Goal: Information Seeking & Learning: Check status

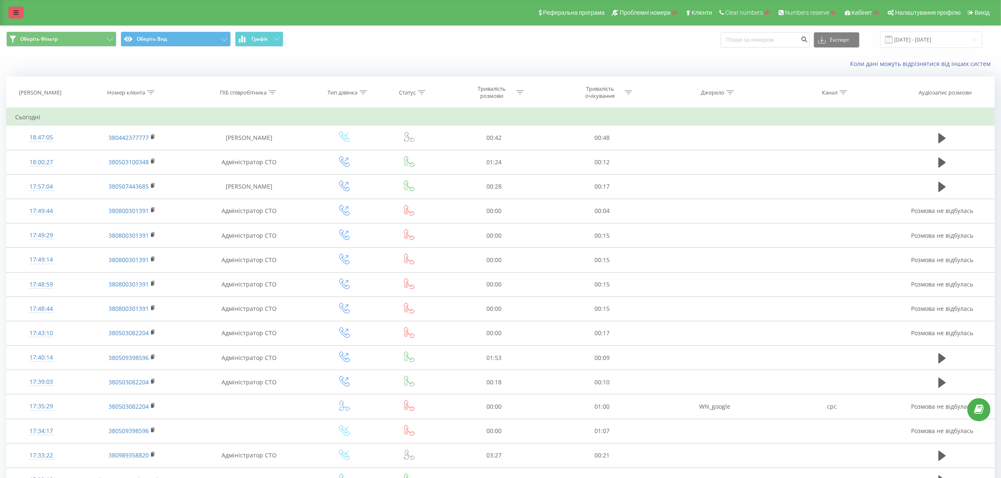
click at [9, 11] on link at bounding box center [15, 13] width 15 height 12
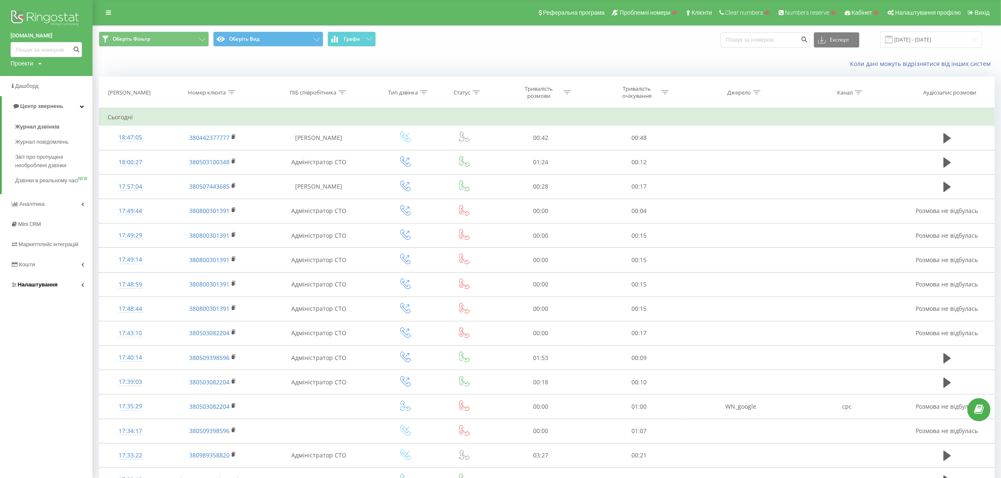
click at [42, 288] on span "Налаштування" at bounding box center [38, 285] width 40 height 6
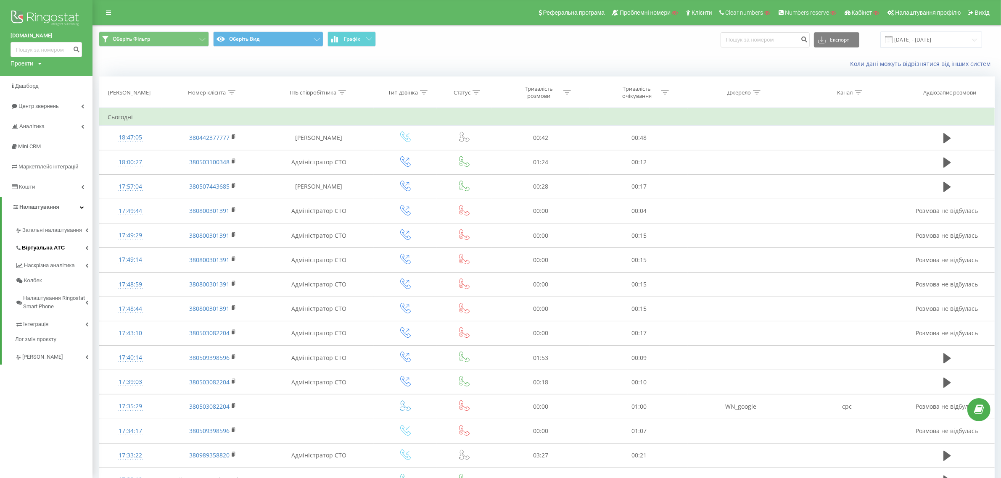
click at [56, 247] on span "Віртуальна АТС" at bounding box center [43, 248] width 43 height 8
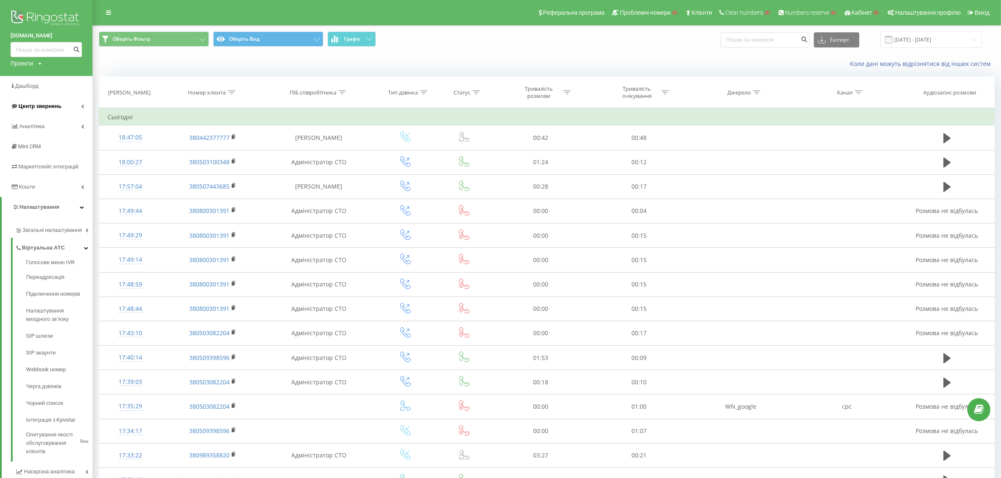
click at [40, 108] on span "Центр звернень" at bounding box center [39, 106] width 43 height 6
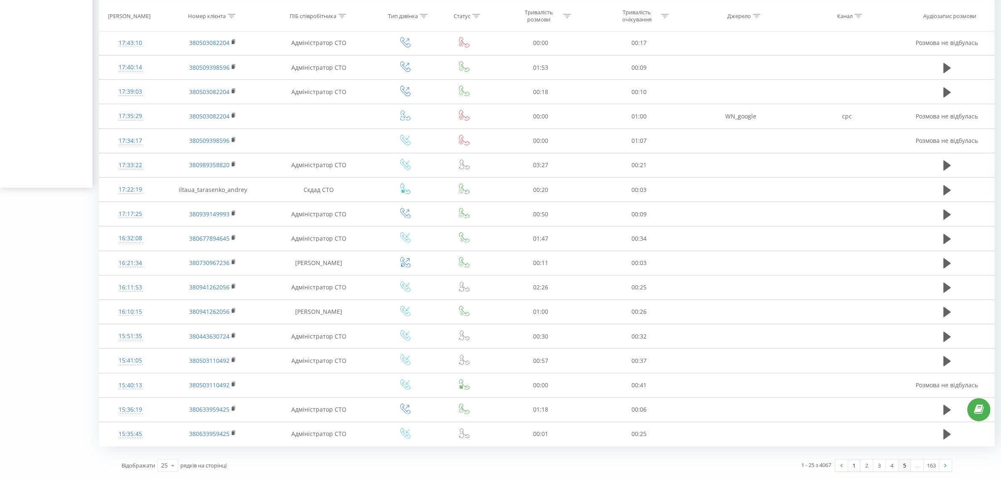
click at [904, 465] on link "5" at bounding box center [904, 466] width 13 height 12
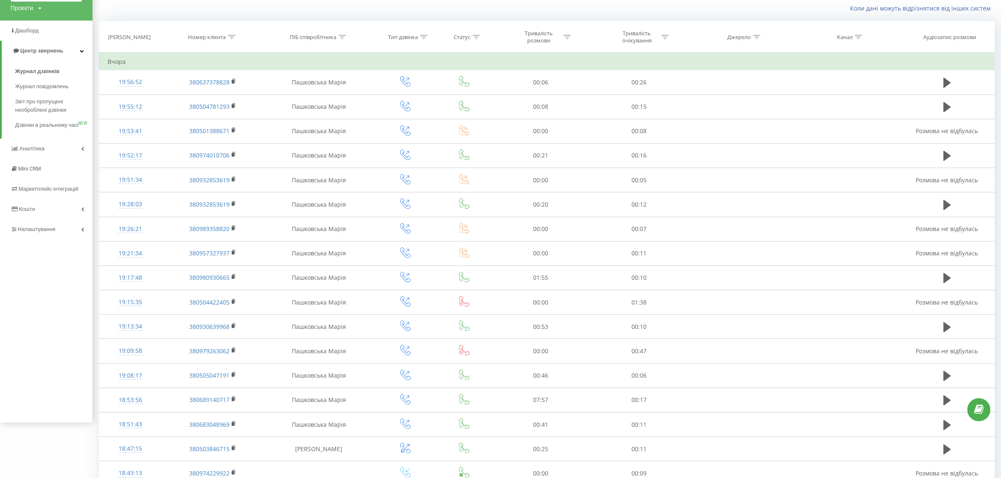
scroll to position [293, 0]
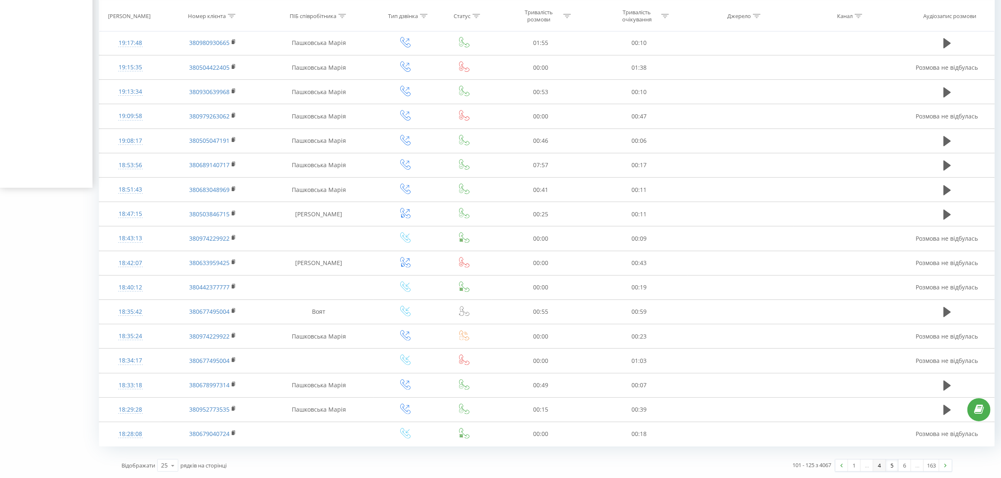
click at [879, 467] on link "4" at bounding box center [879, 466] width 13 height 12
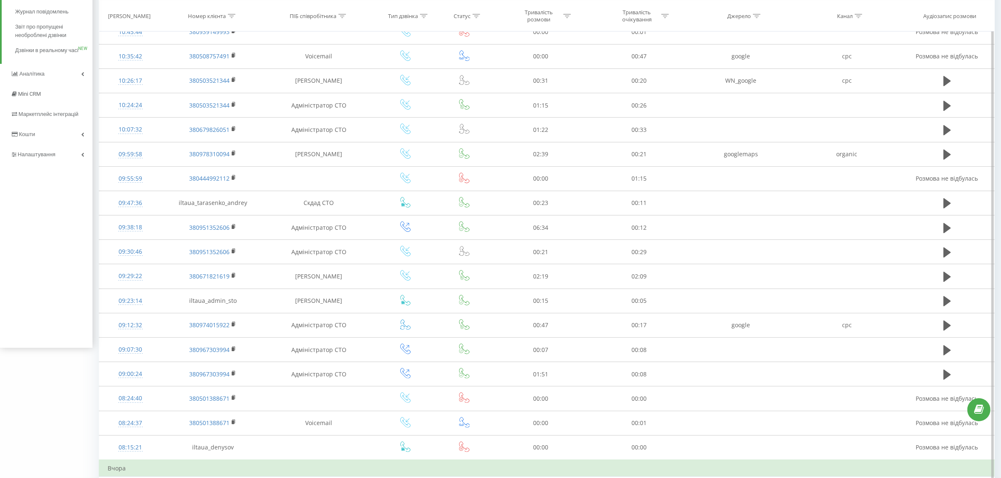
scroll to position [309, 0]
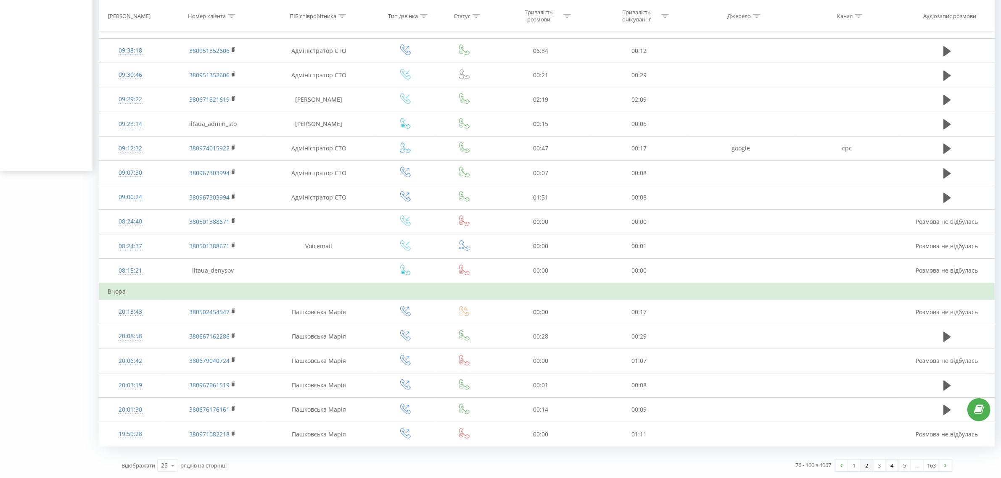
click at [868, 467] on link "2" at bounding box center [866, 466] width 13 height 12
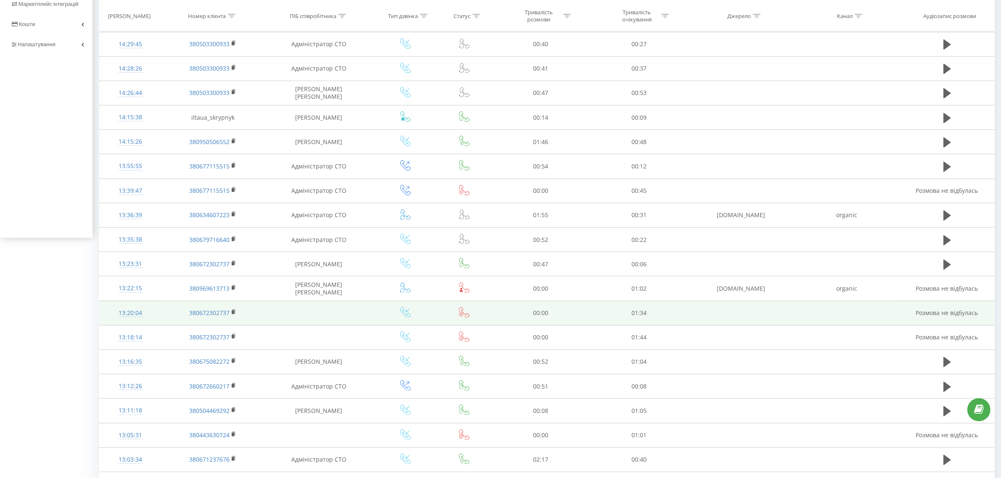
scroll to position [293, 0]
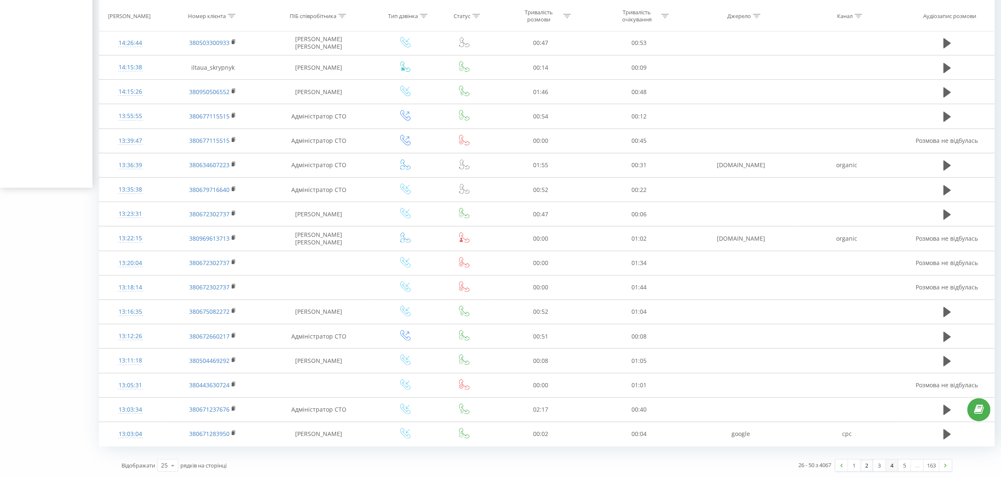
click at [888, 469] on link "4" at bounding box center [892, 466] width 13 height 12
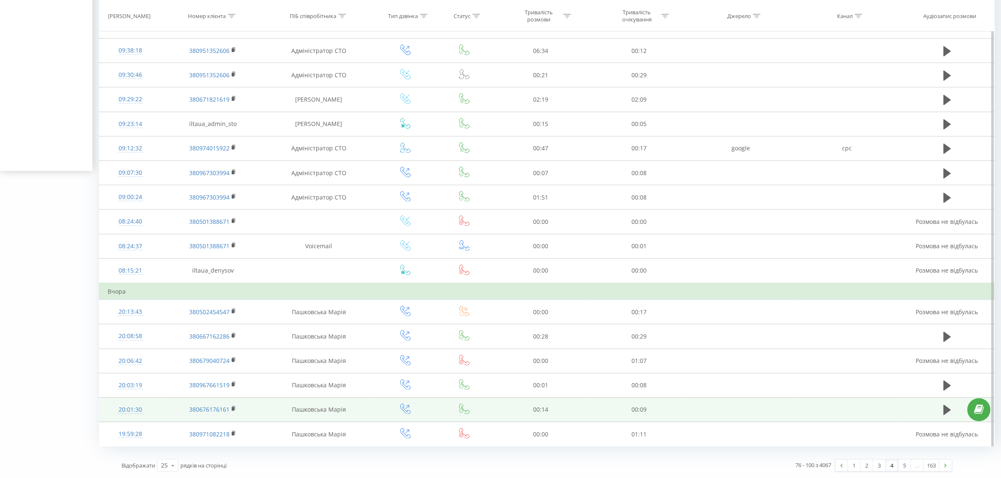
scroll to position [309, 0]
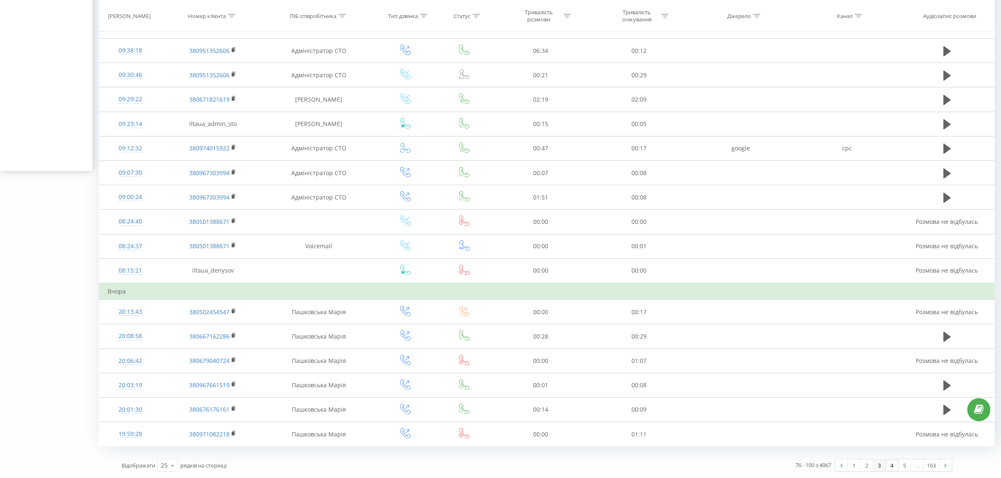
click at [880, 469] on link "3" at bounding box center [879, 466] width 13 height 12
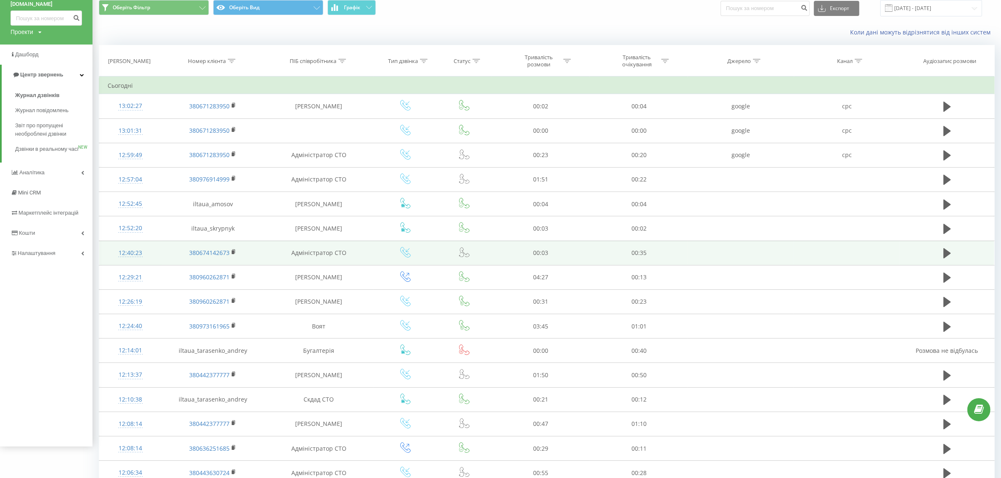
scroll to position [30, 0]
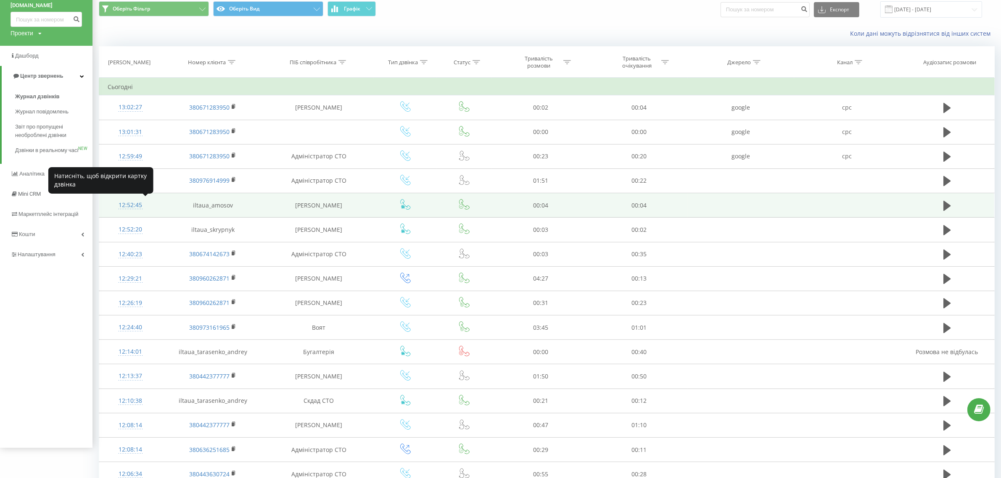
click at [131, 207] on div "12:52:45" at bounding box center [131, 205] width 46 height 16
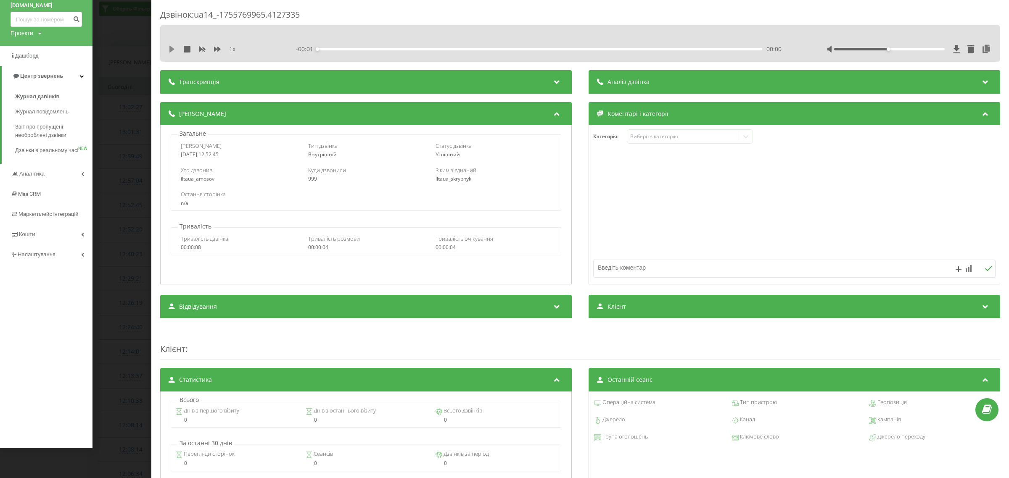
click at [172, 49] on icon at bounding box center [171, 49] width 5 height 7
click at [141, 209] on div "Дзвінок : ua14_-1755769965.4127335 1 x - 00:01 00:03 00:03 Транскрипція Для AI-…" at bounding box center [504, 239] width 1009 height 478
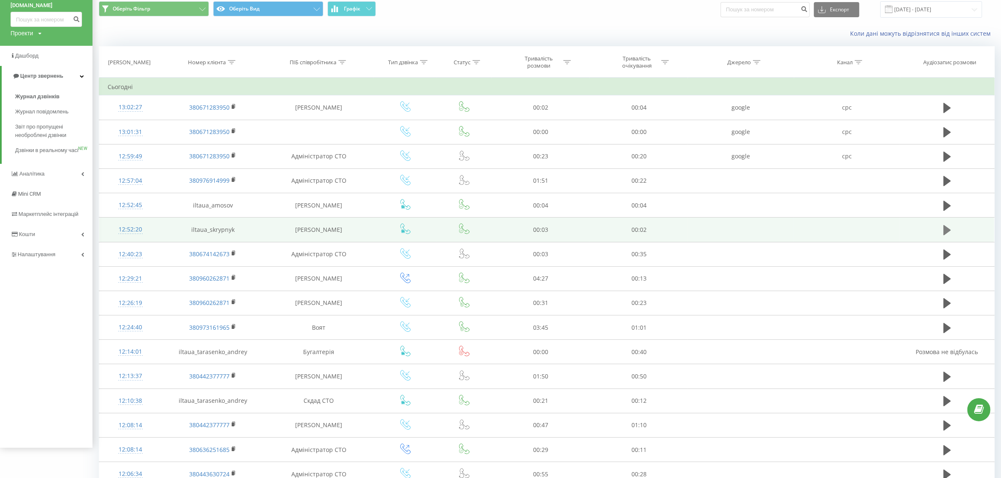
drag, startPoint x: 938, startPoint y: 230, endPoint x: 943, endPoint y: 230, distance: 5.1
click at [938, 230] on td at bounding box center [947, 230] width 94 height 24
click at [945, 230] on icon at bounding box center [947, 230] width 8 height 10
